Goal: Information Seeking & Learning: Learn about a topic

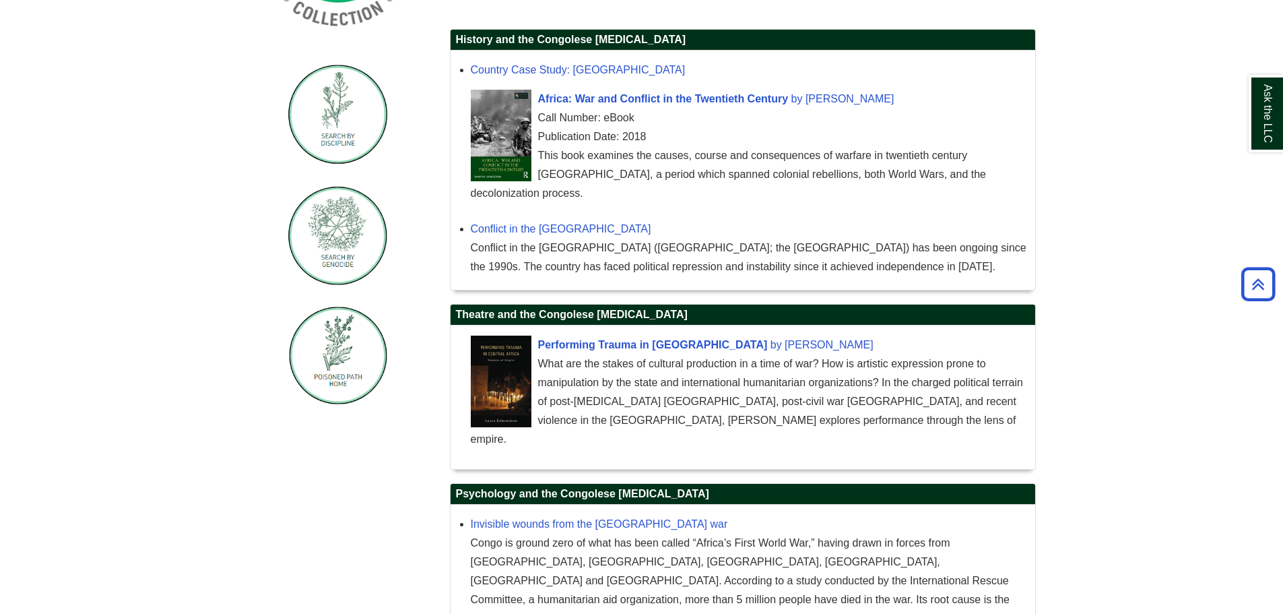
scroll to position [455, 0]
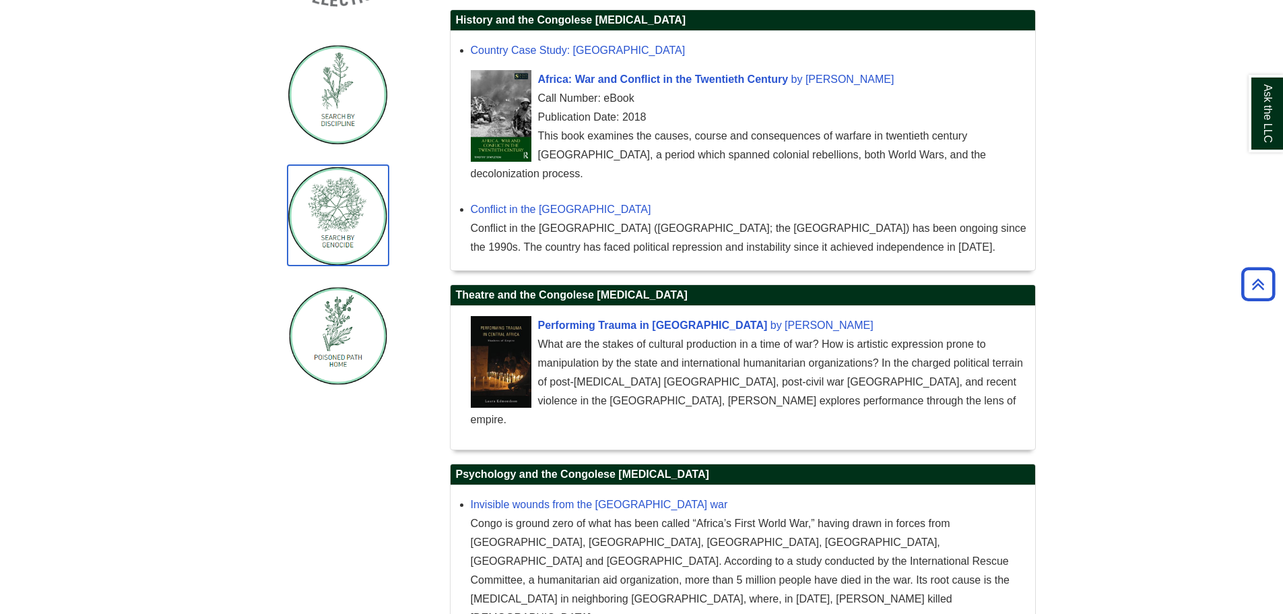
click at [354, 235] on img "Guide Pages" at bounding box center [338, 215] width 101 height 100
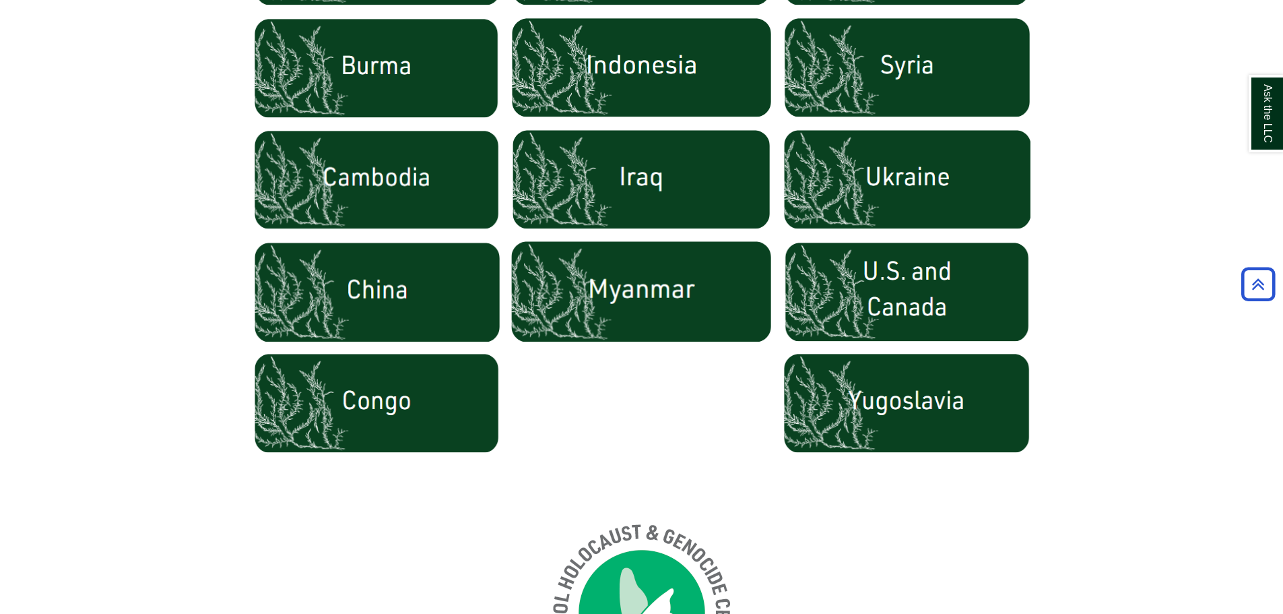
scroll to position [870, 0]
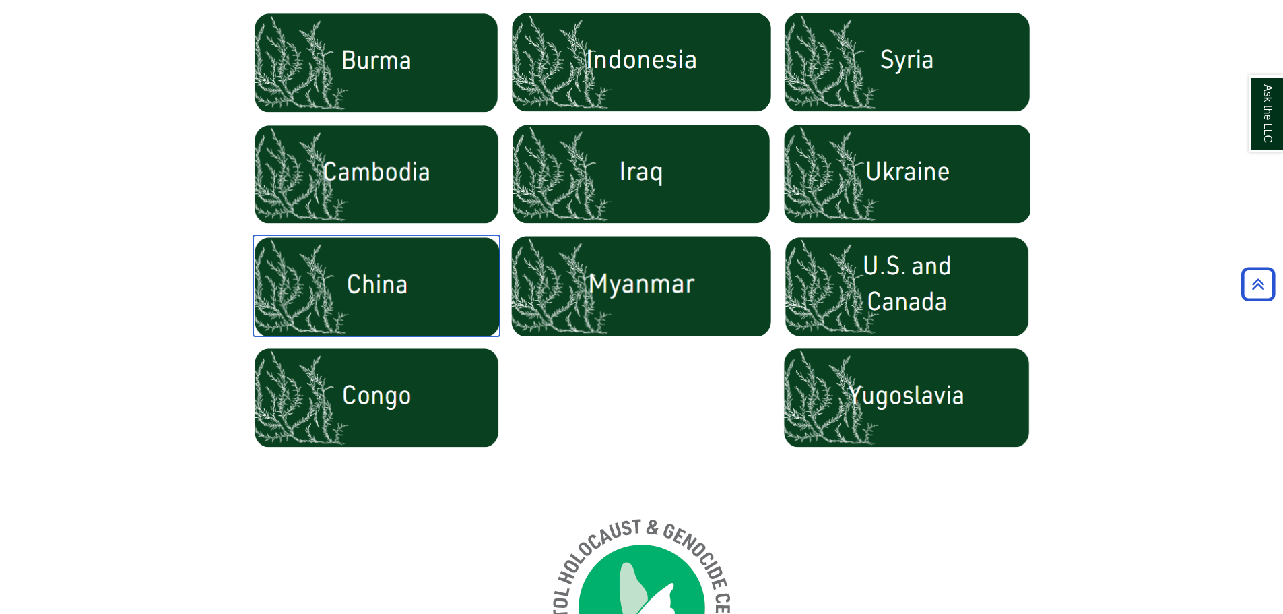
click at [438, 277] on img at bounding box center [376, 285] width 247 height 101
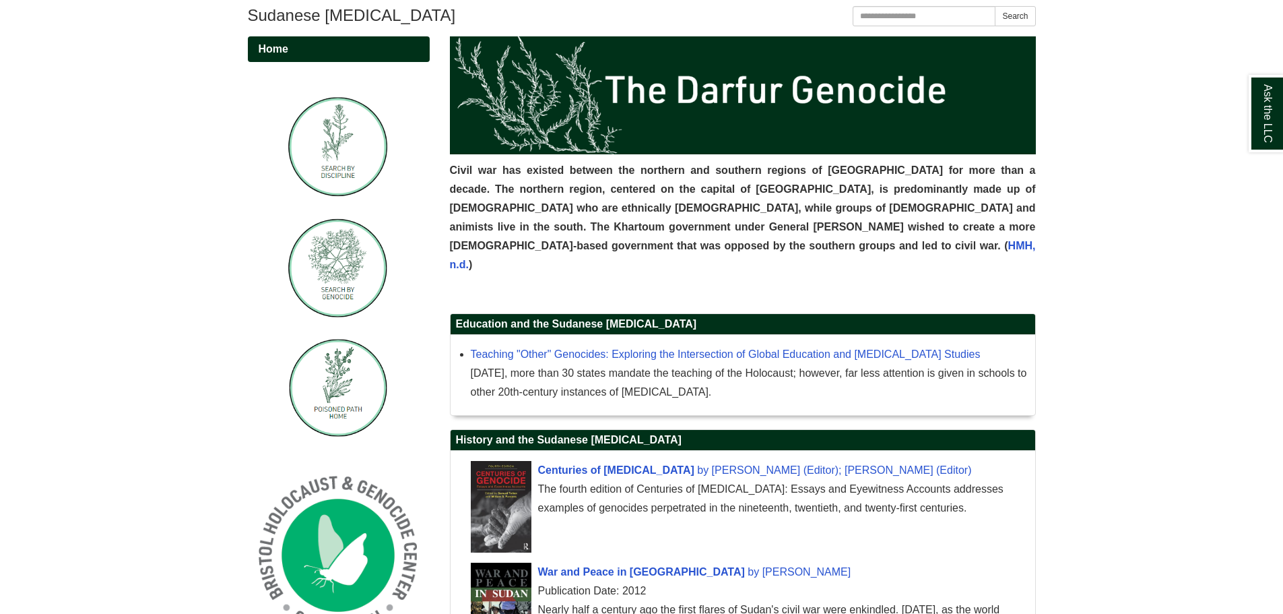
scroll to position [252, 0]
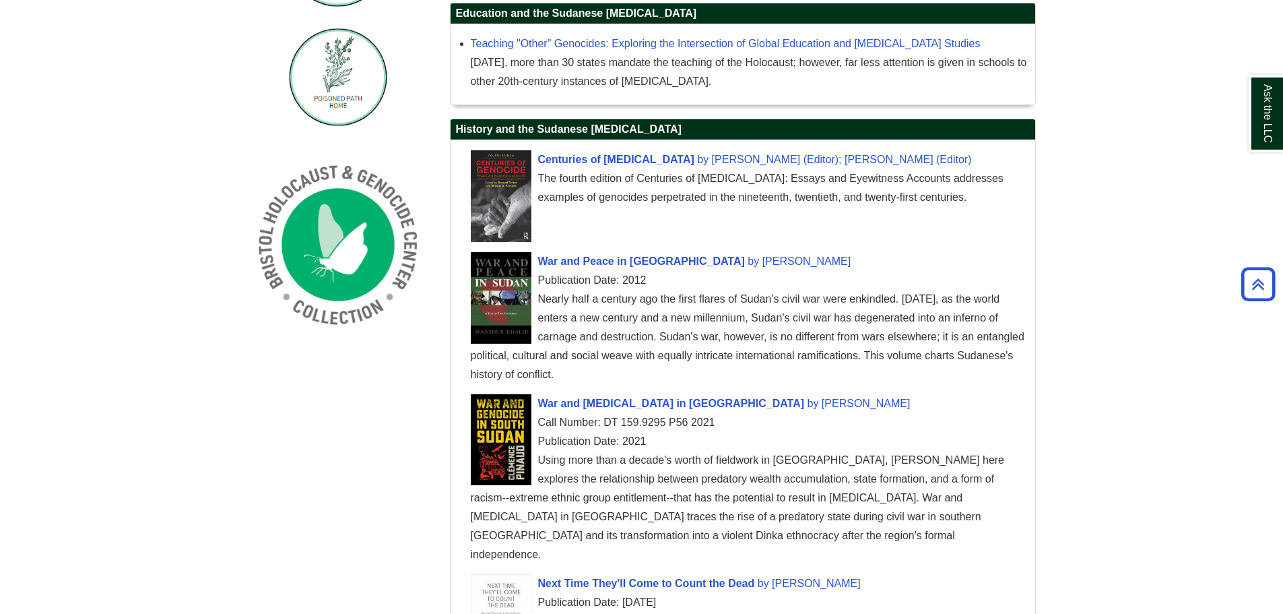
scroll to position [514, 0]
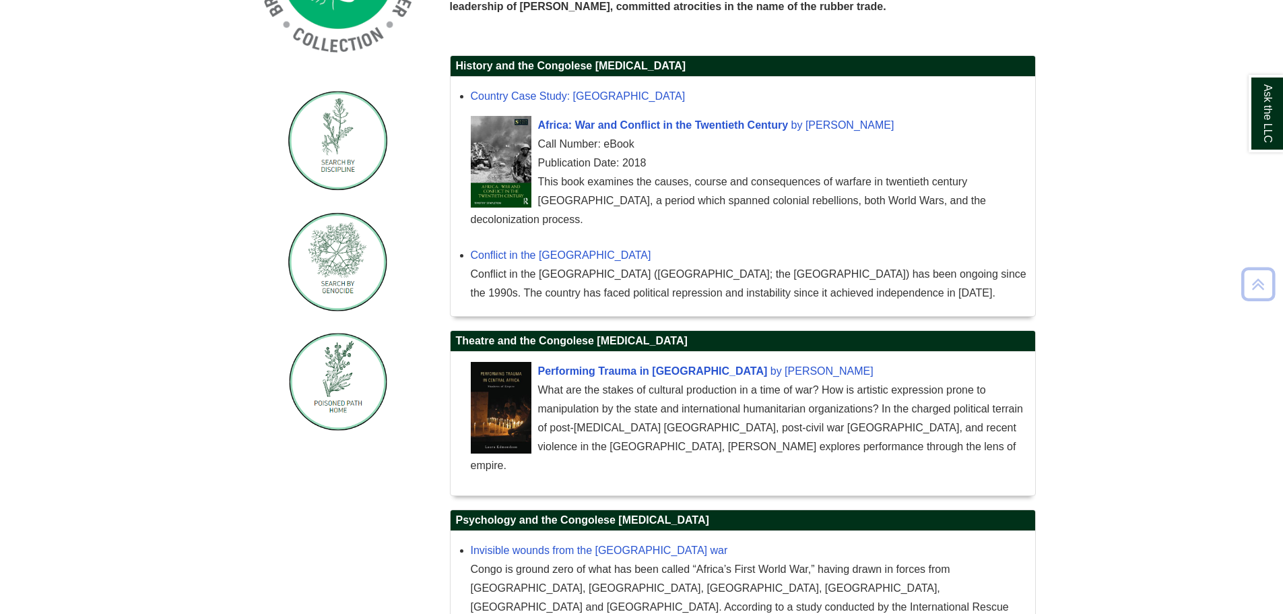
scroll to position [442, 0]
